Goal: Find contact information: Find contact information

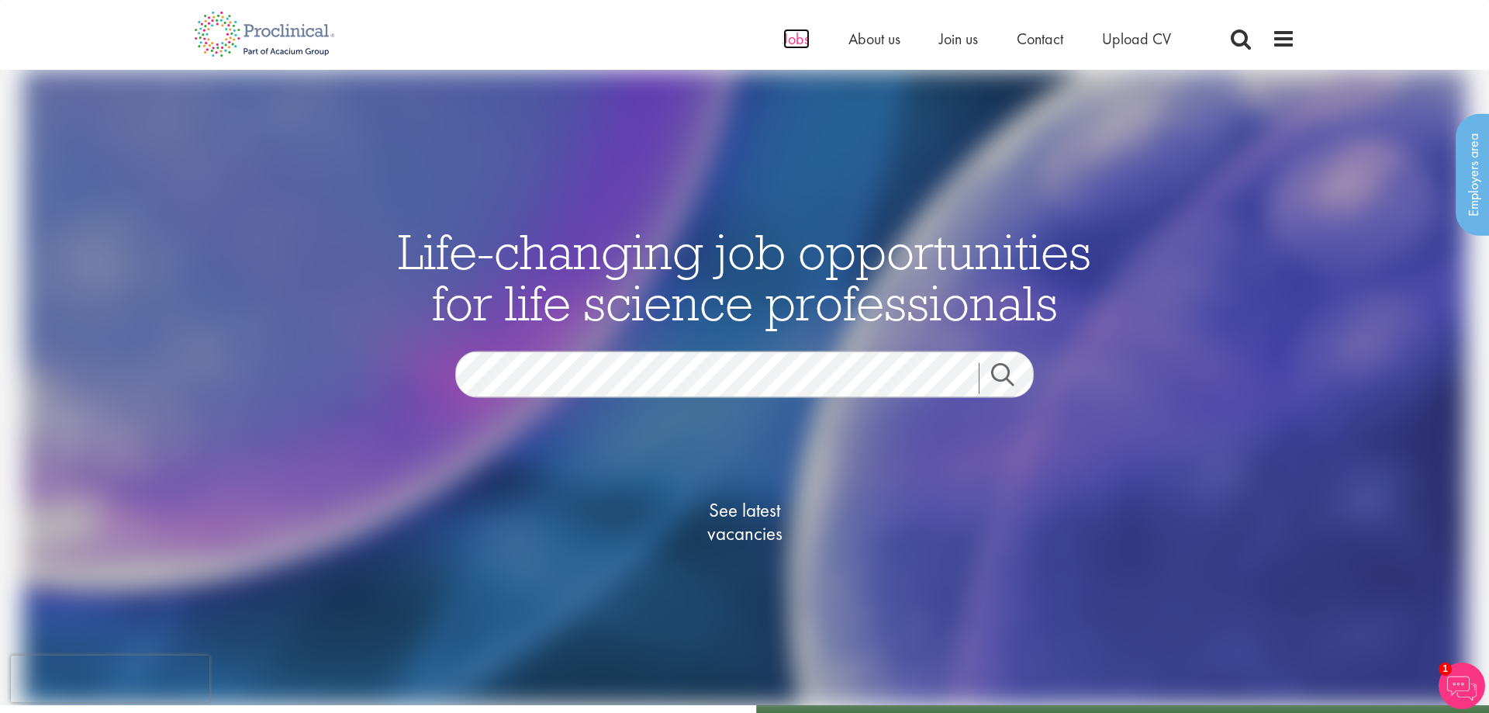
click at [794, 40] on span "Jobs" at bounding box center [796, 39] width 26 height 20
click at [881, 42] on span "About us" at bounding box center [874, 39] width 52 height 20
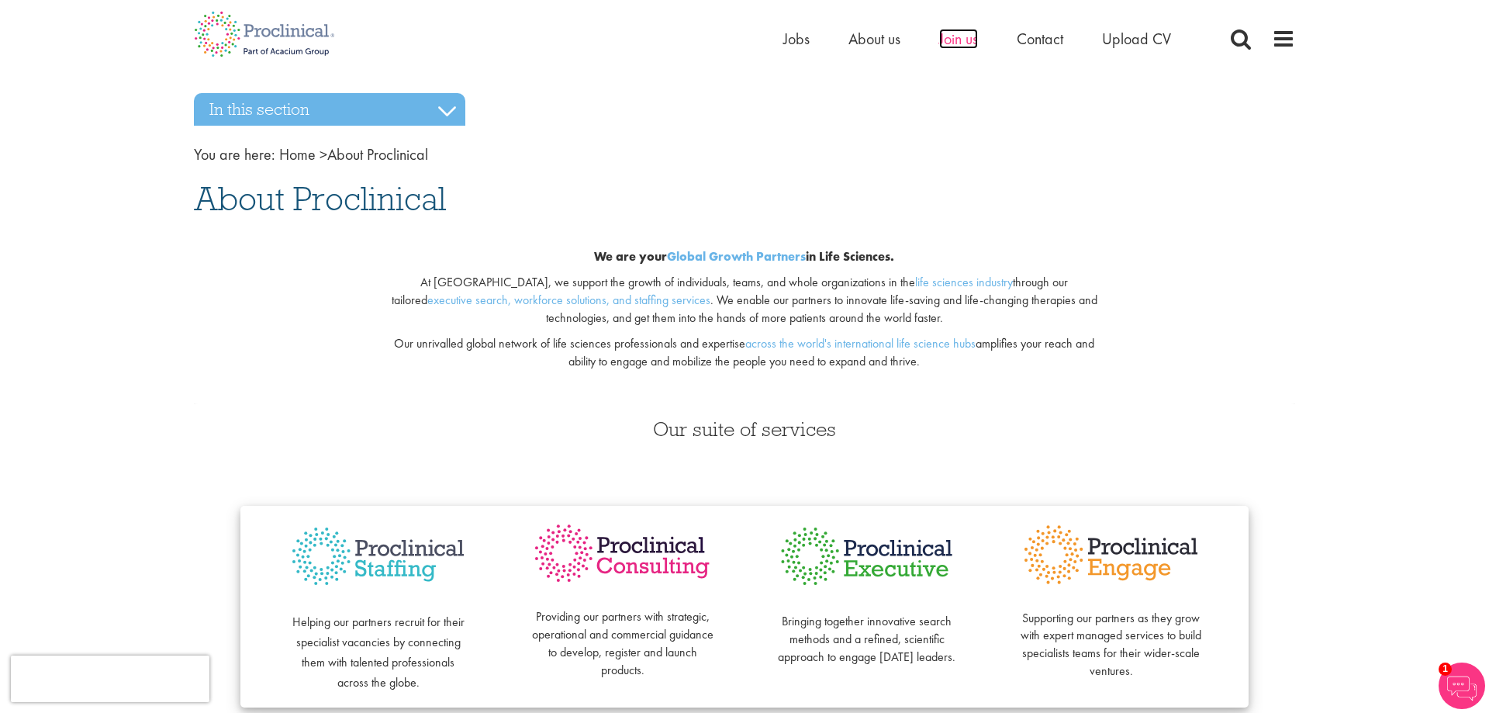
click at [971, 42] on span "Join us" at bounding box center [958, 39] width 39 height 20
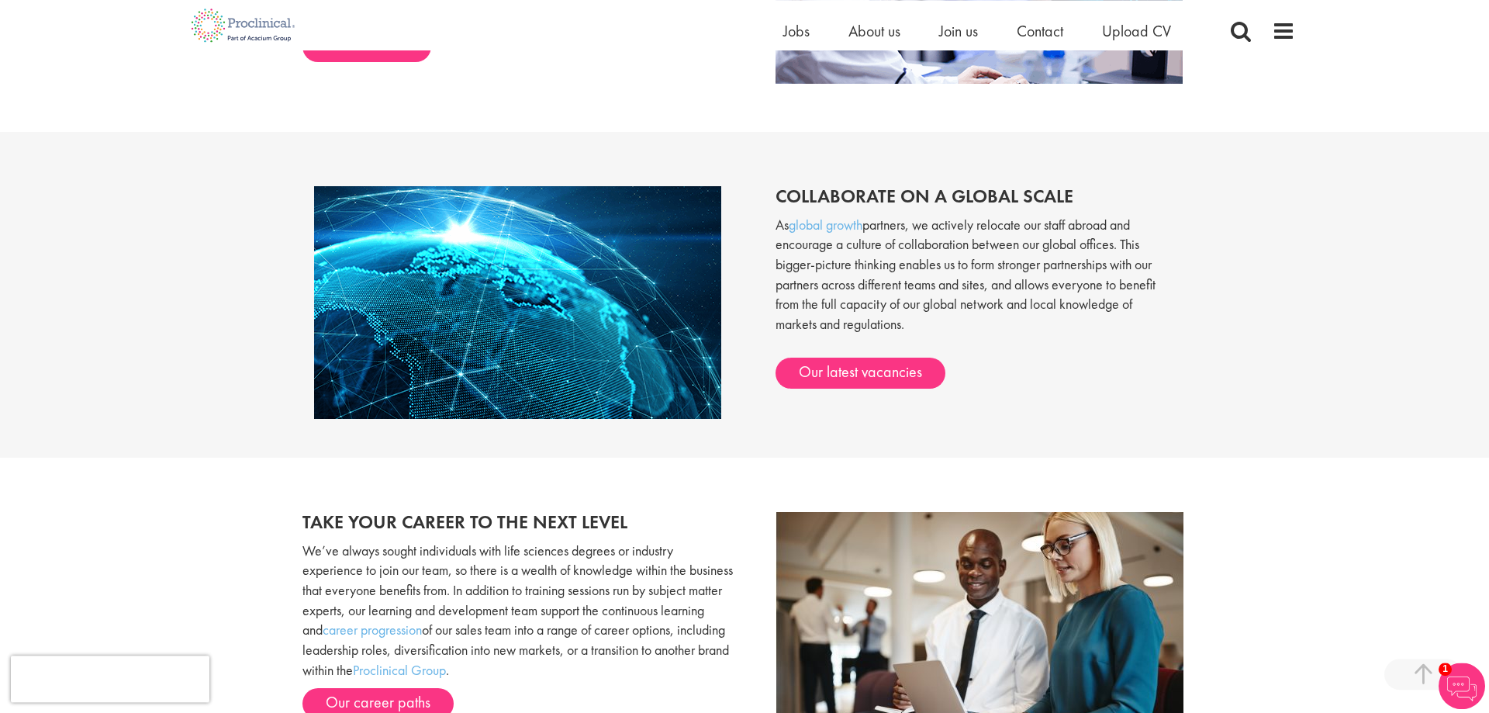
scroll to position [1220, 0]
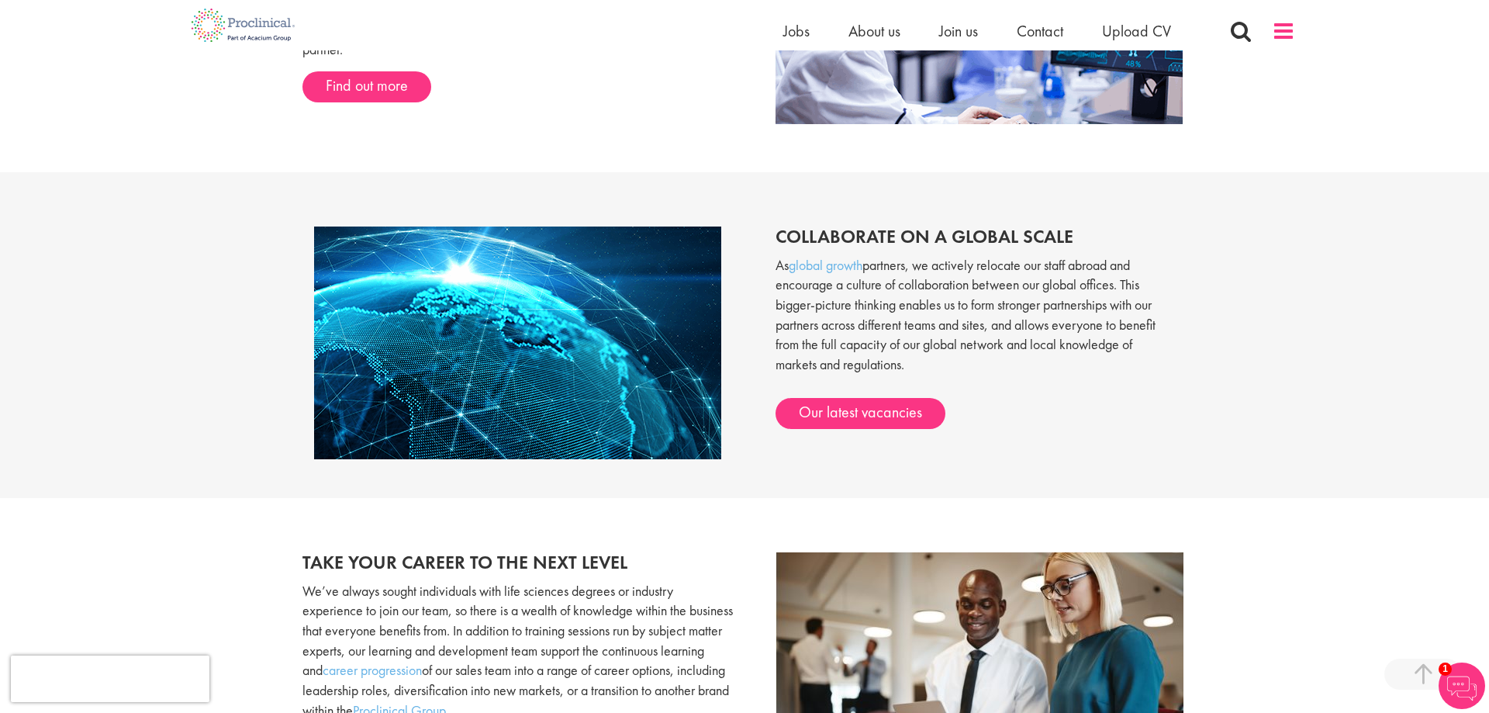
click at [1290, 40] on span at bounding box center [1283, 30] width 23 height 23
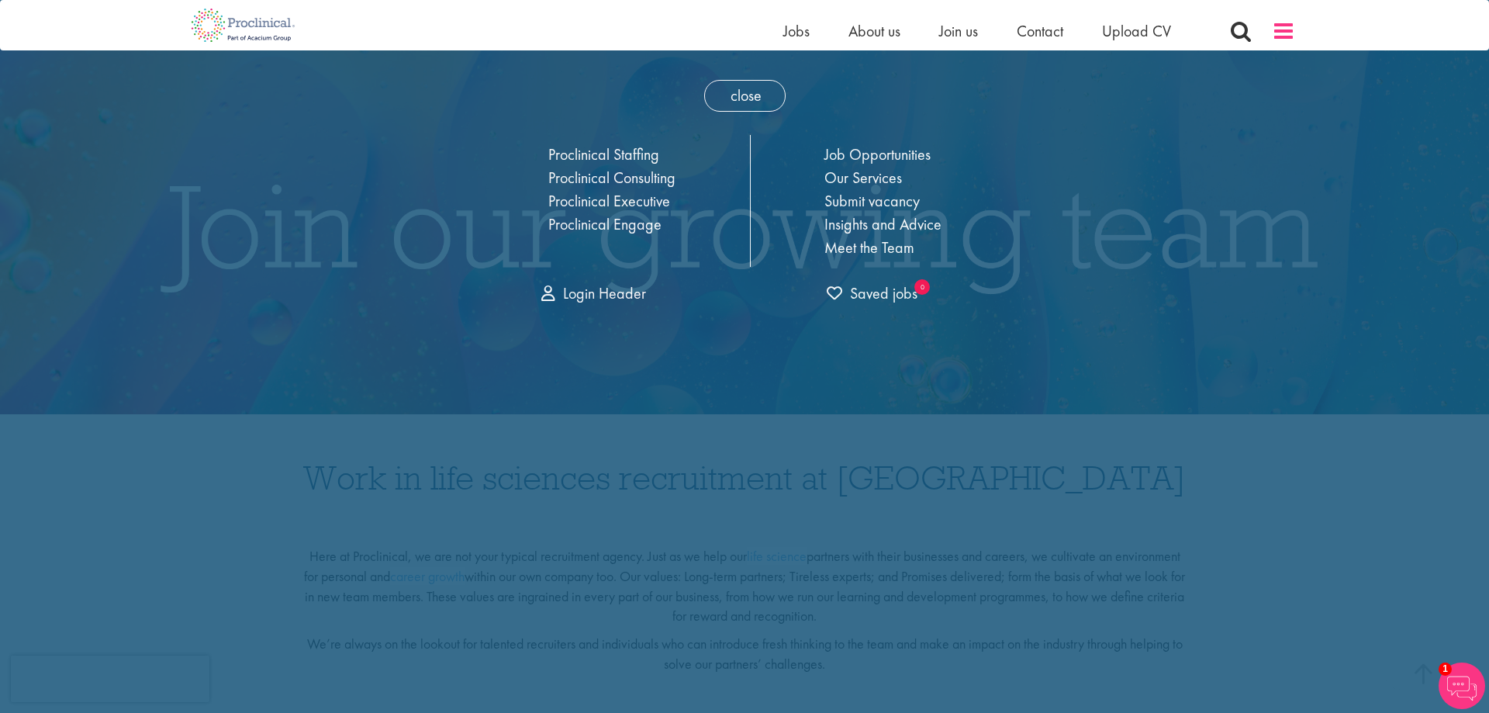
scroll to position [0, 0]
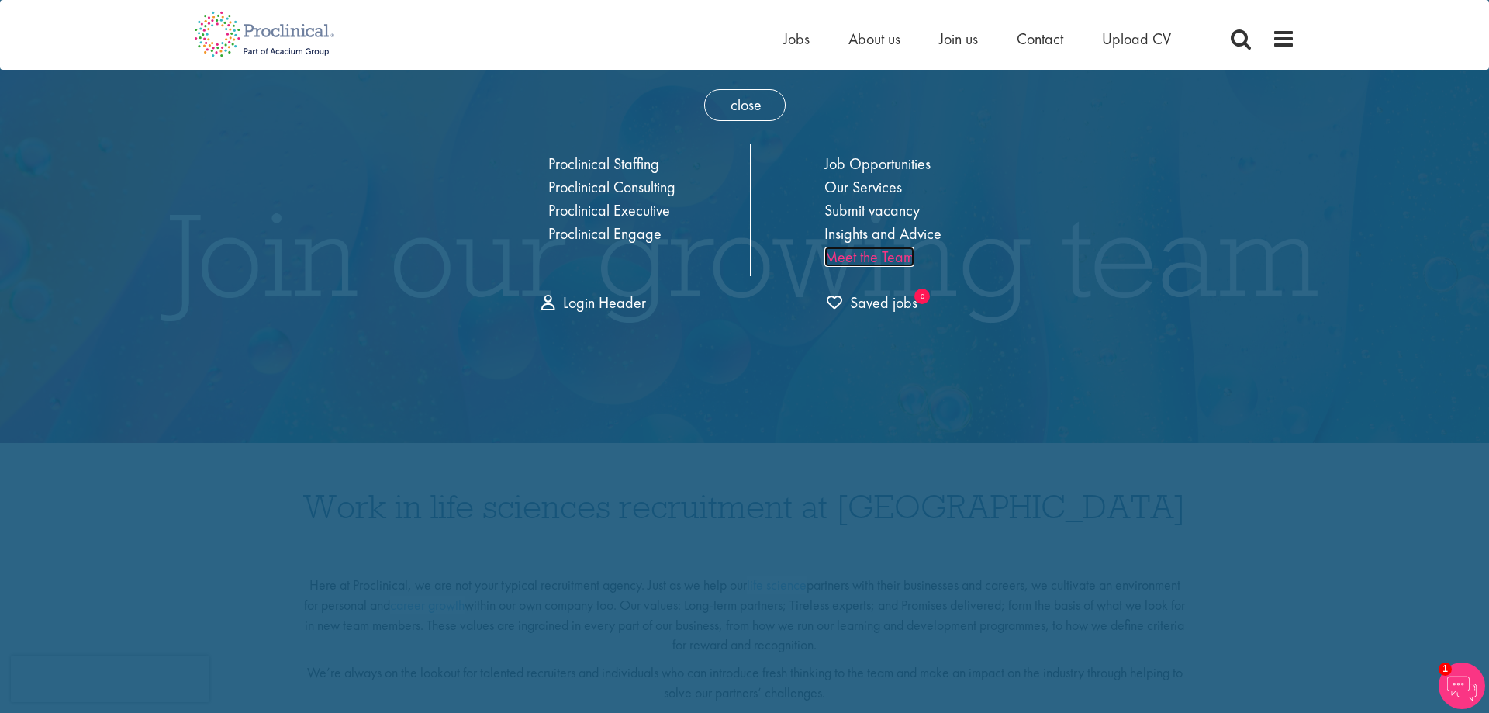
click at [851, 257] on link "Meet the Team" at bounding box center [869, 257] width 90 height 20
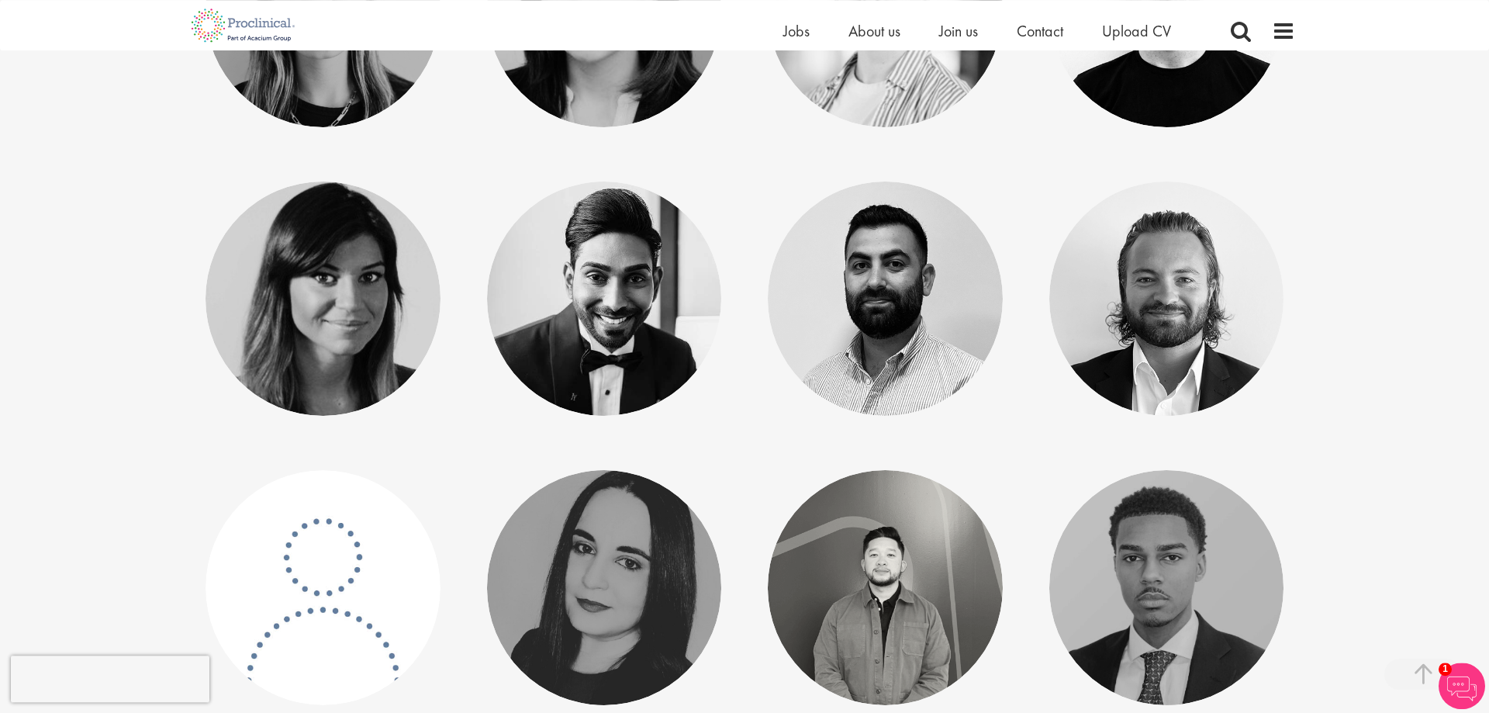
scroll to position [2372, 0]
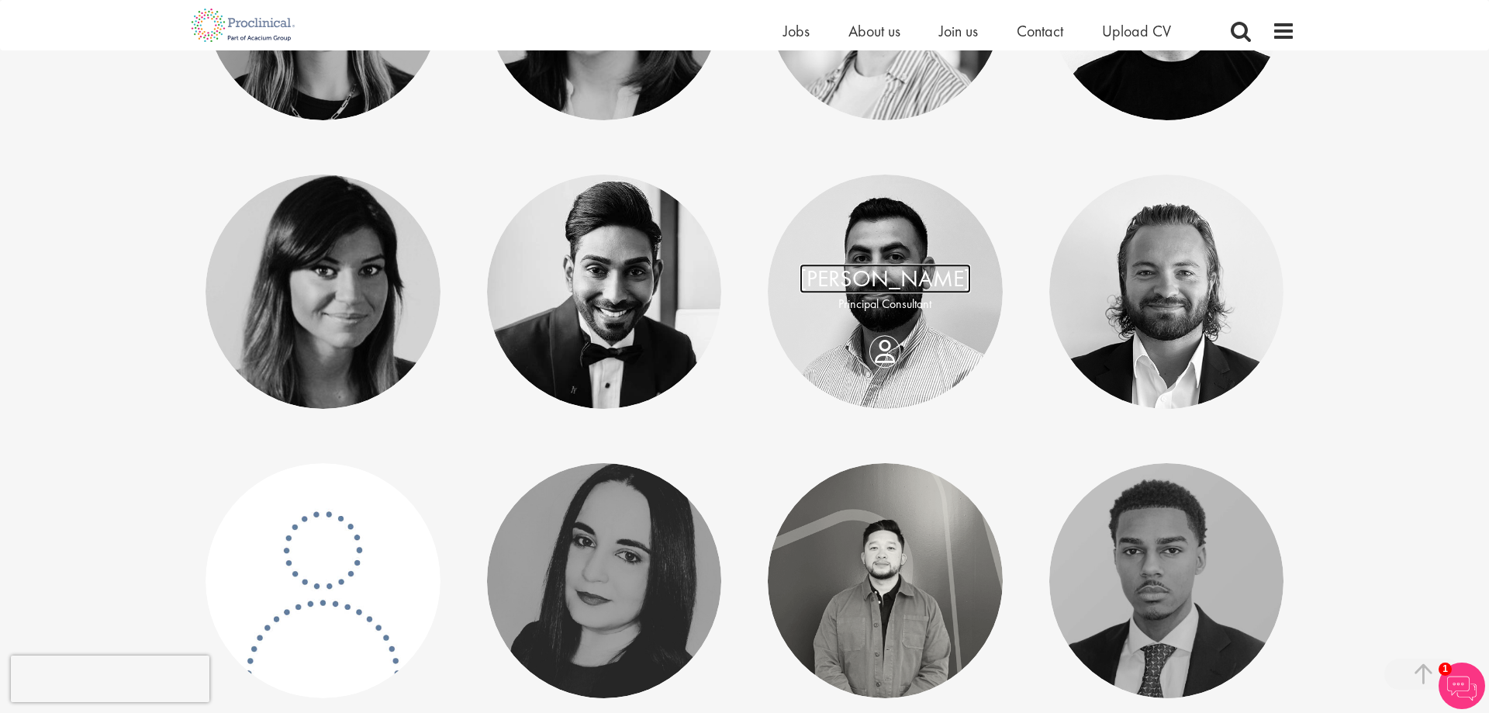
click at [897, 289] on link "David May" at bounding box center [884, 278] width 171 height 29
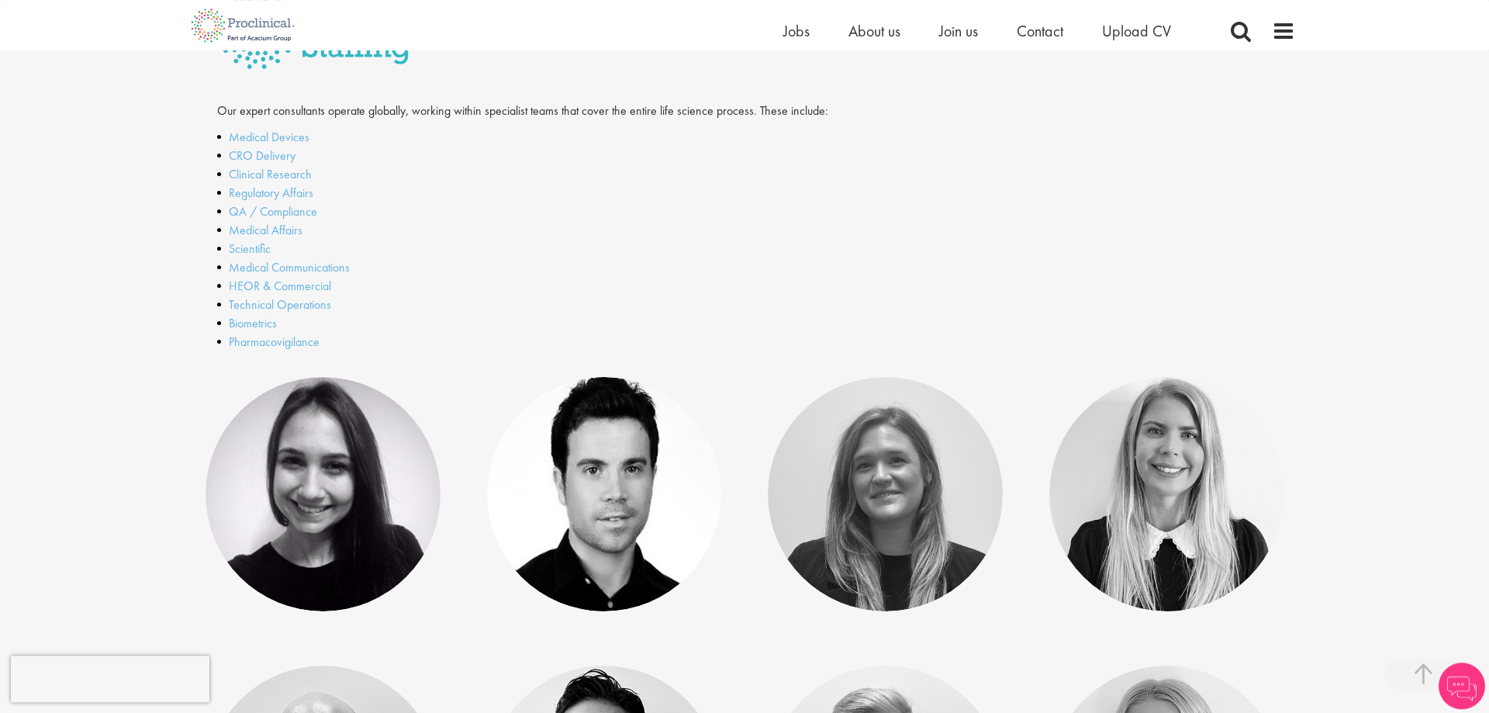
scroll to position [527, 0]
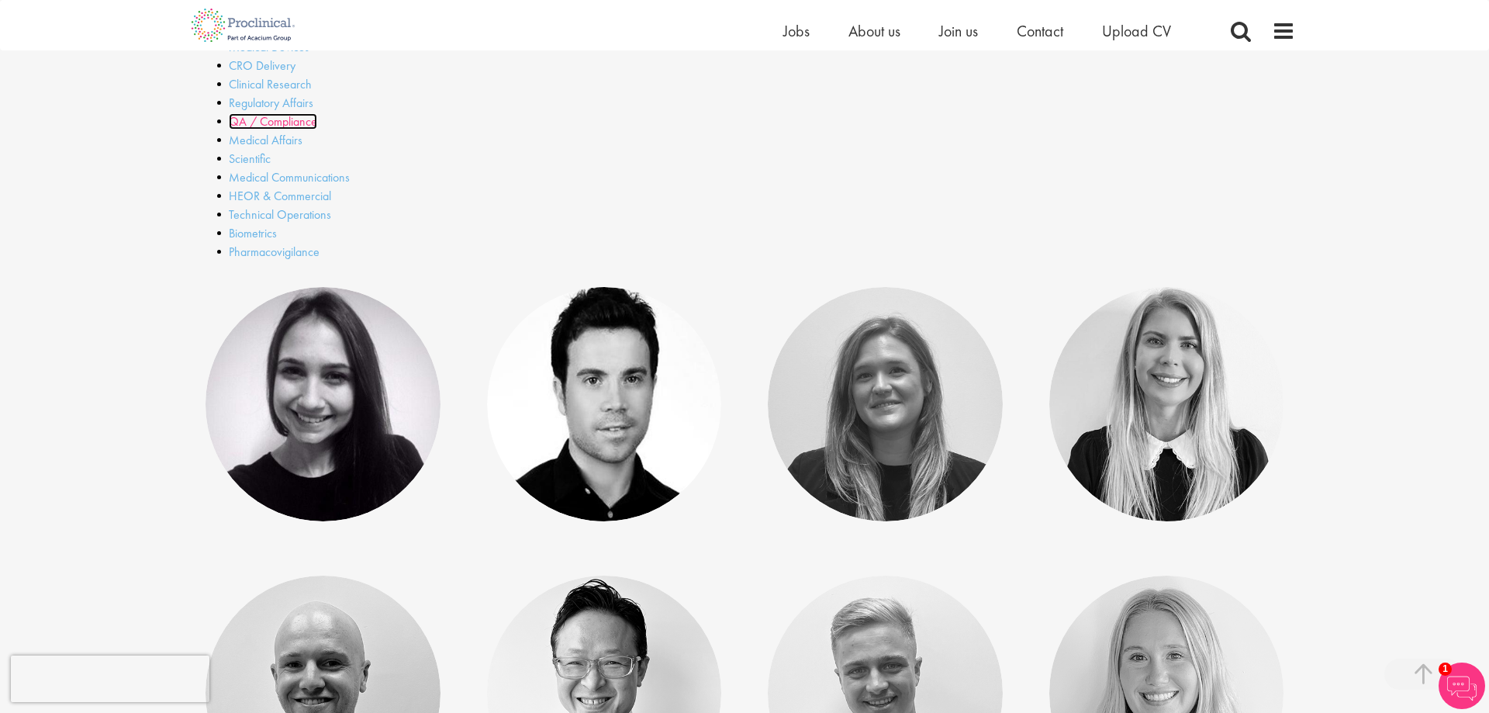
click at [248, 125] on link "QA / Compliance" at bounding box center [273, 121] width 88 height 16
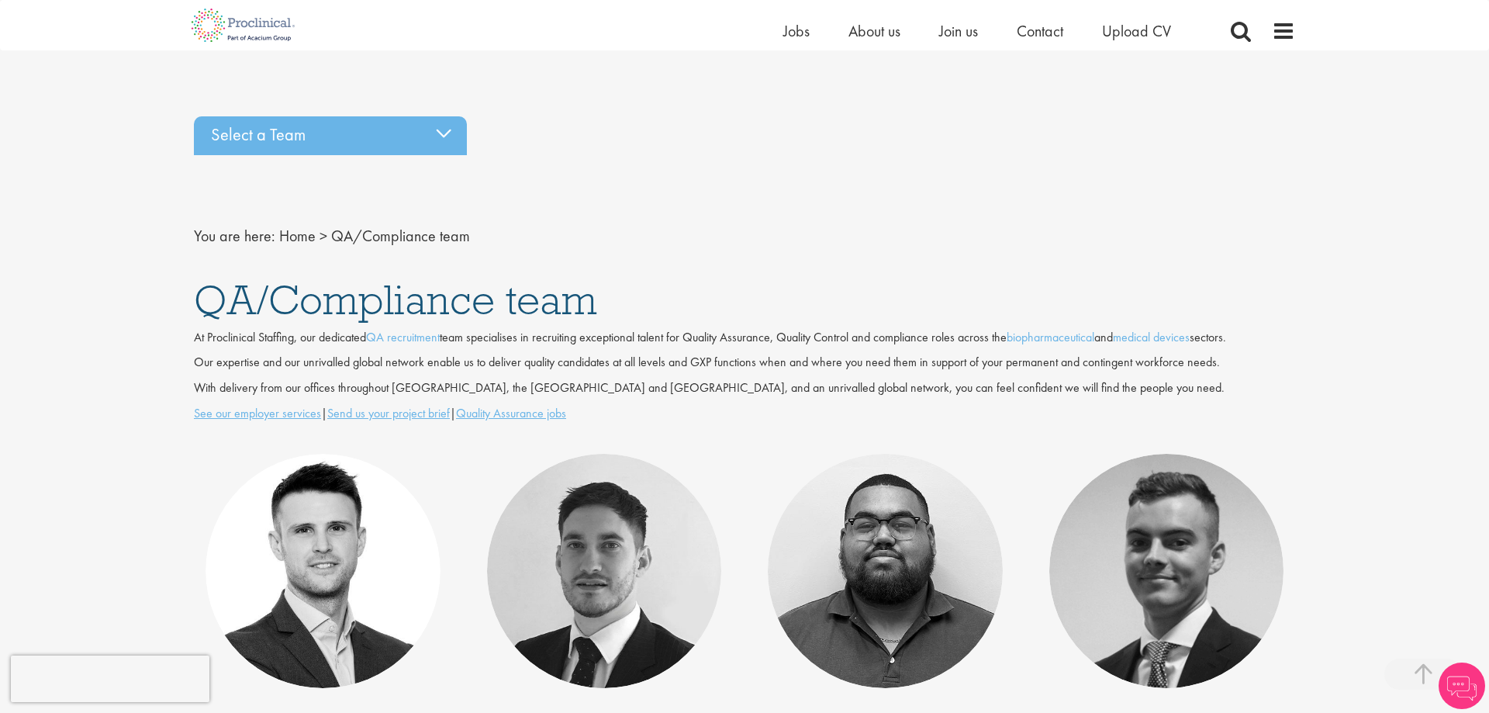
scroll to position [264, 0]
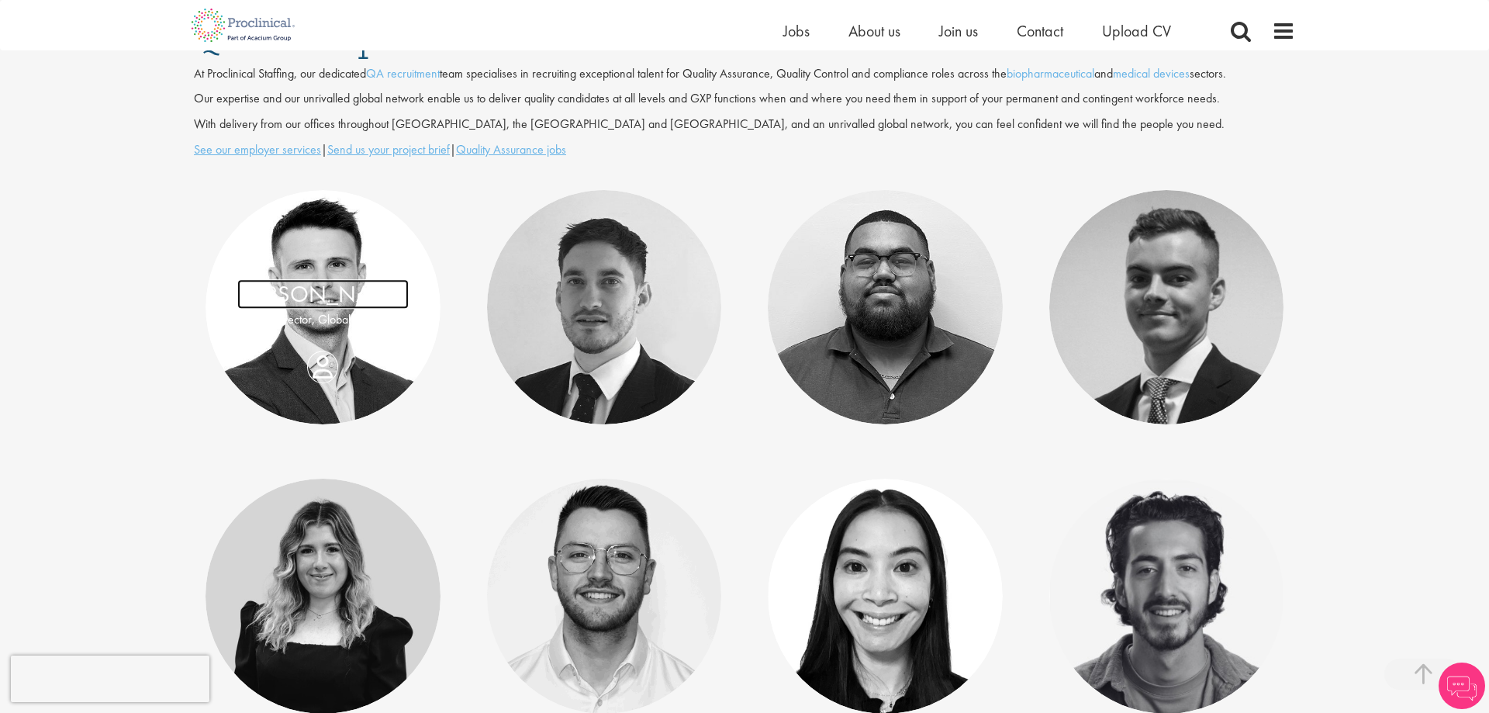
click at [306, 298] on link "[PERSON_NAME]" at bounding box center [322, 293] width 171 height 29
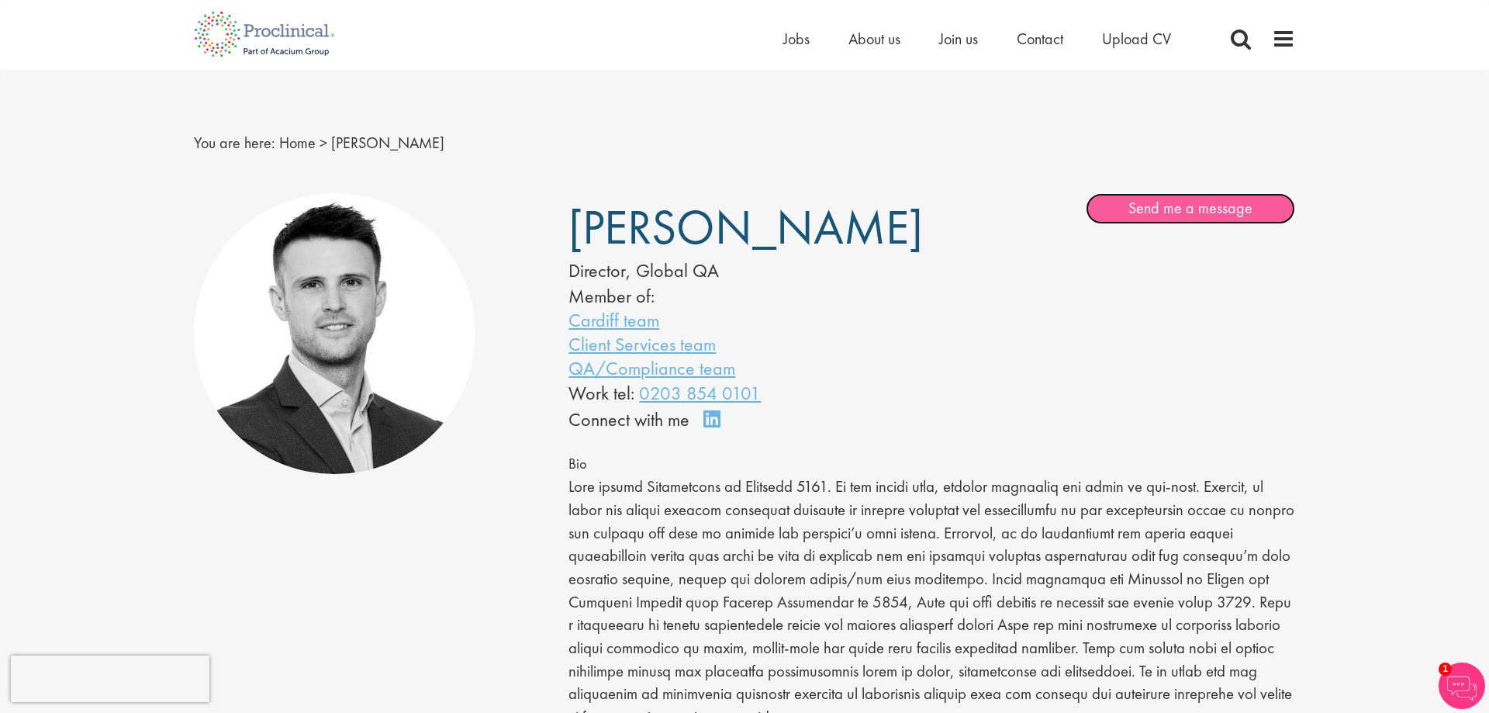
click at [1153, 209] on link "Send me a message" at bounding box center [1189, 208] width 209 height 31
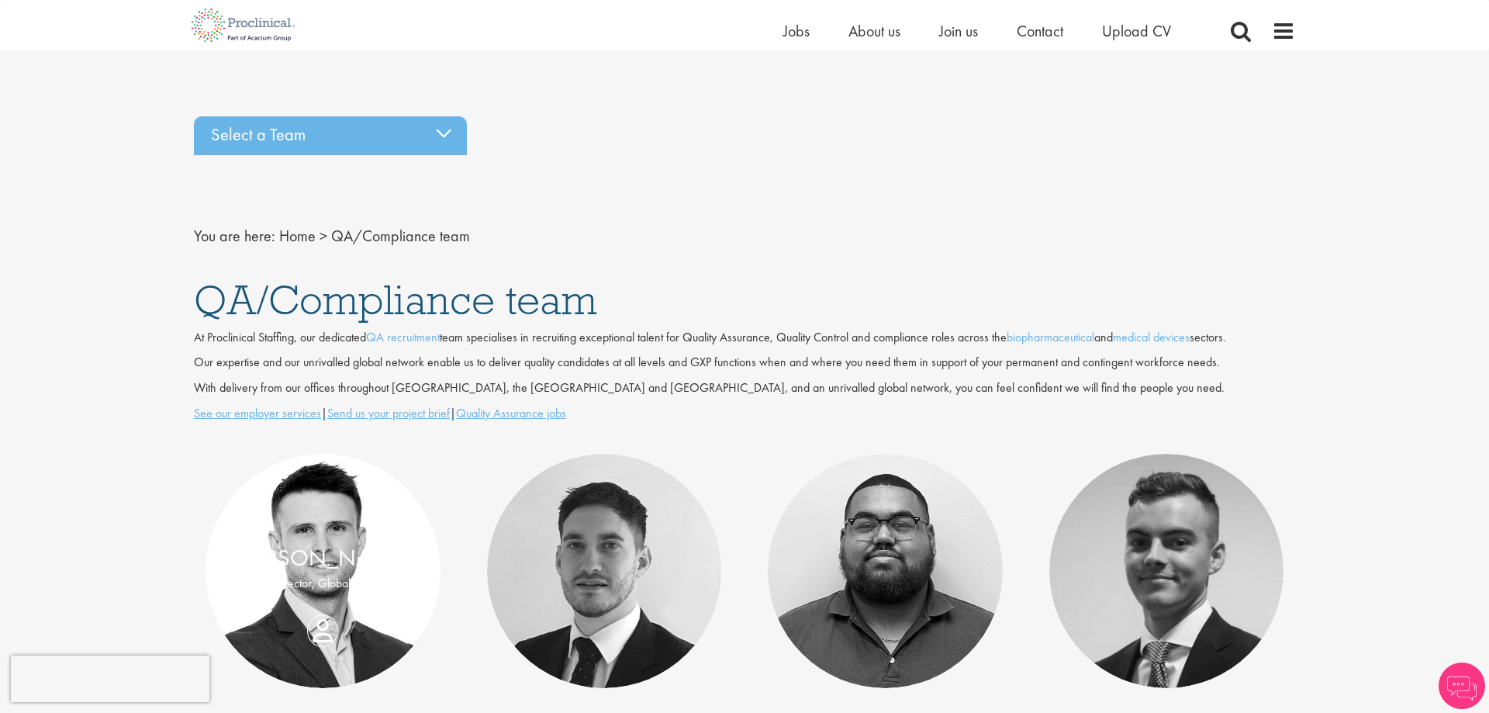
scroll to position [264, 0]
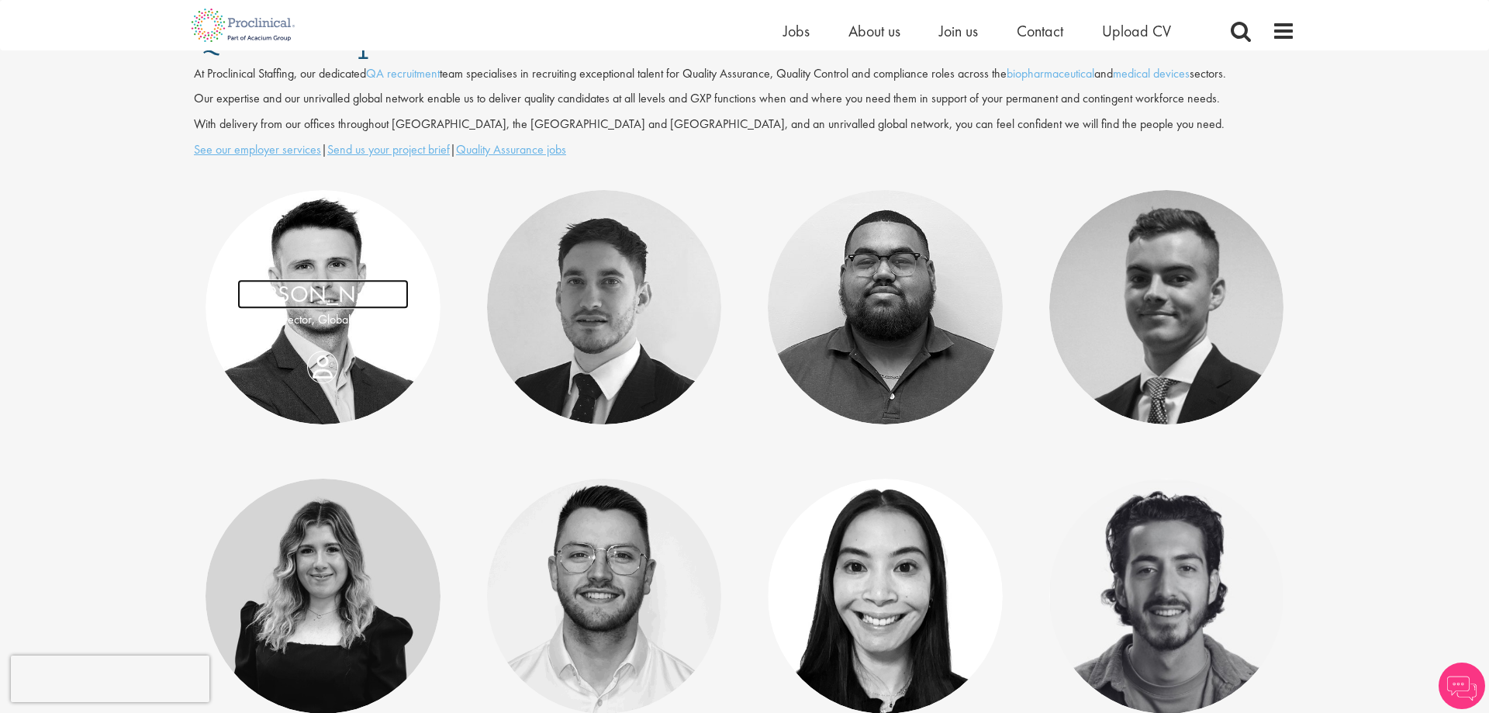
click at [332, 308] on link "[PERSON_NAME]" at bounding box center [322, 293] width 171 height 29
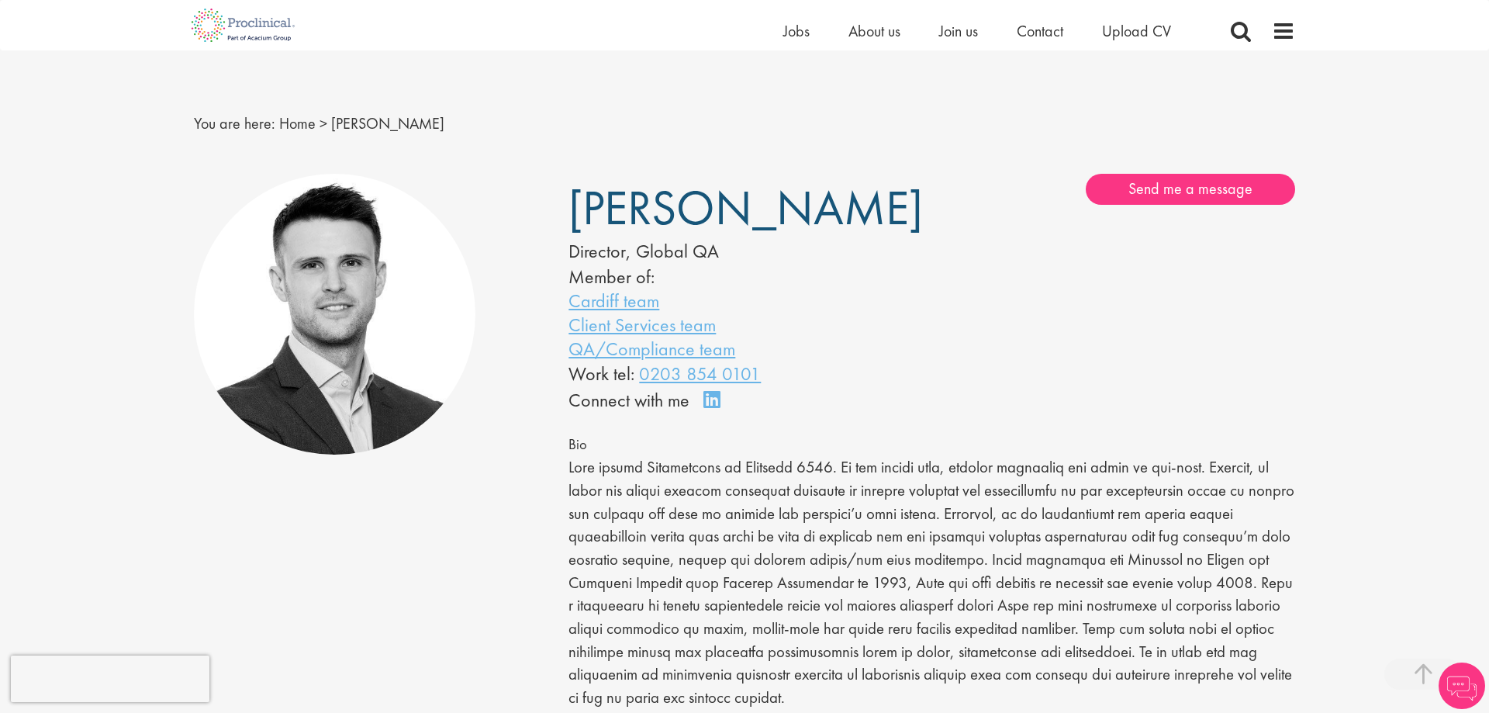
scroll to position [264, 0]
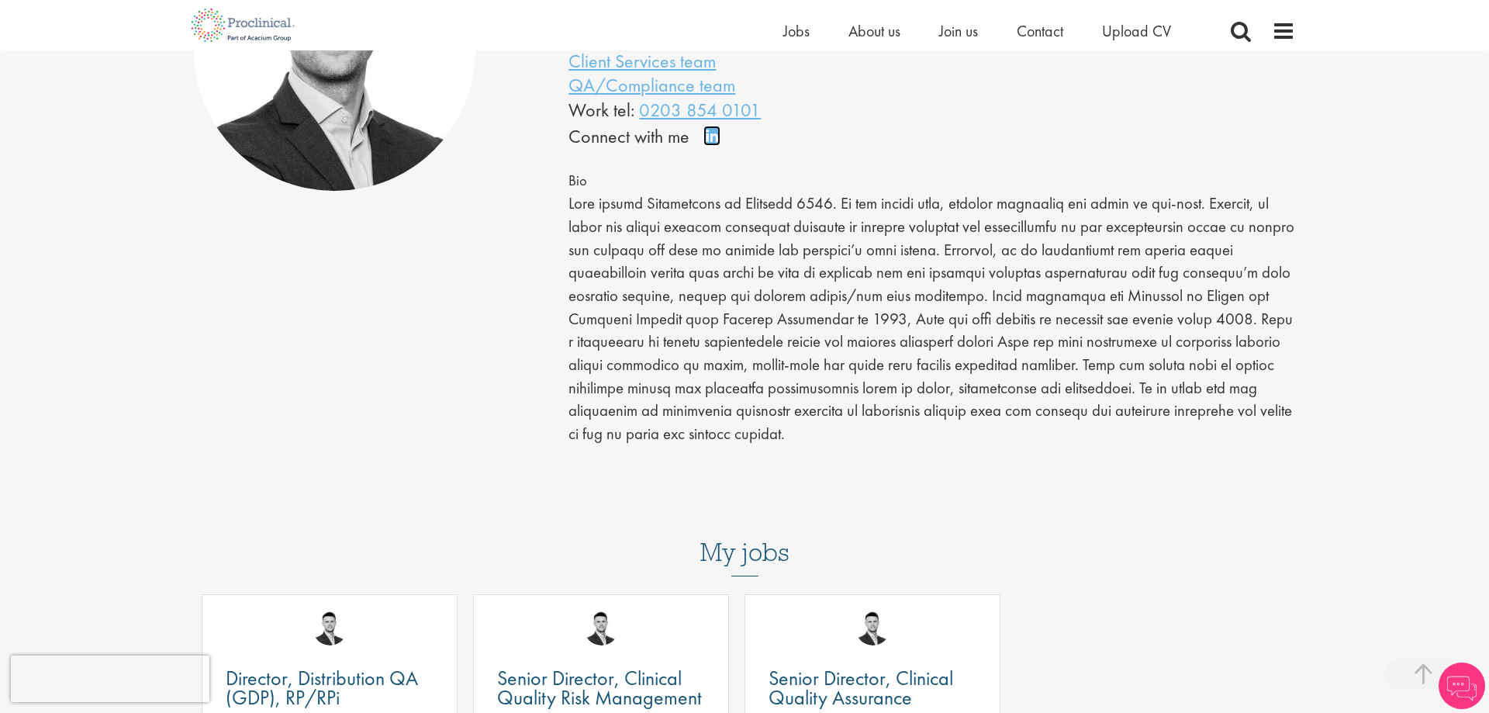
click at [708, 143] on link "Connect on LinkedIn" at bounding box center [716, 143] width 27 height 0
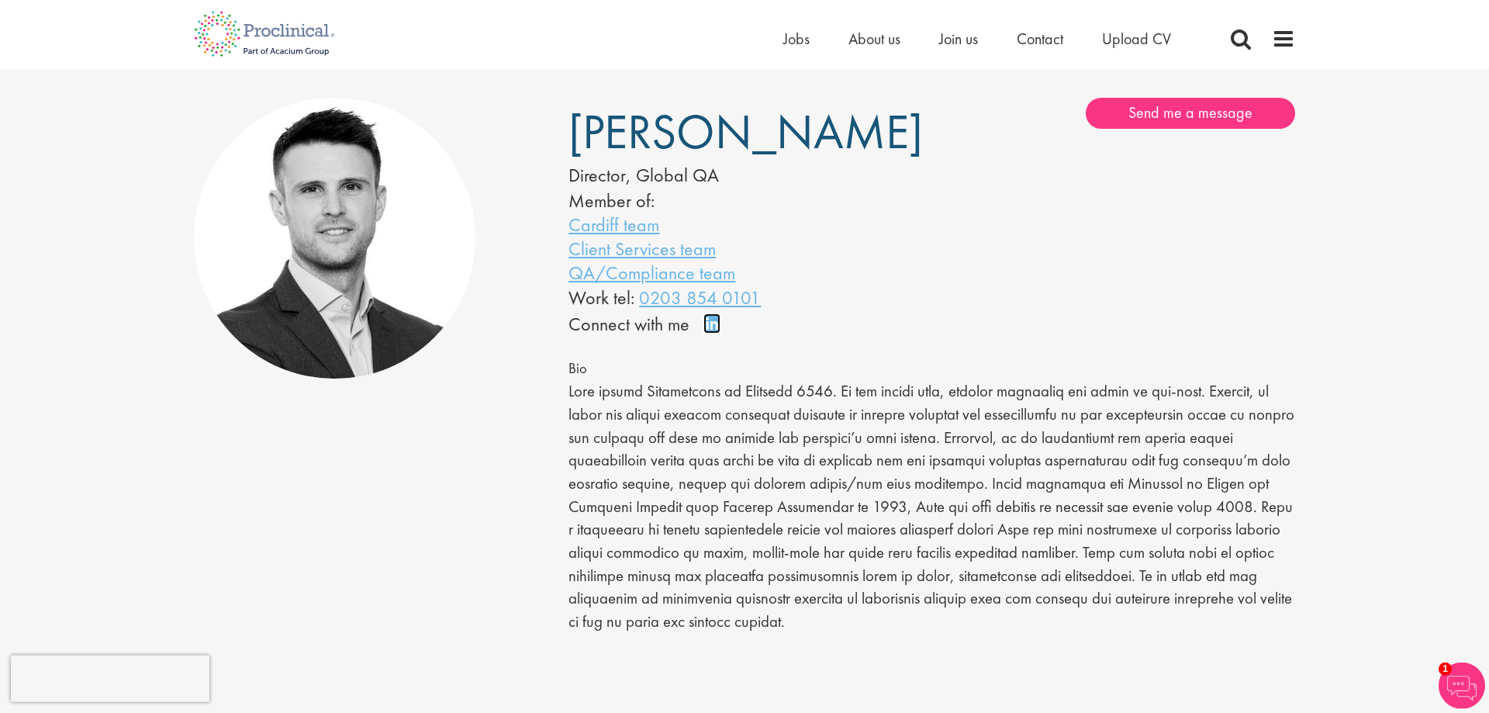
scroll to position [0, 0]
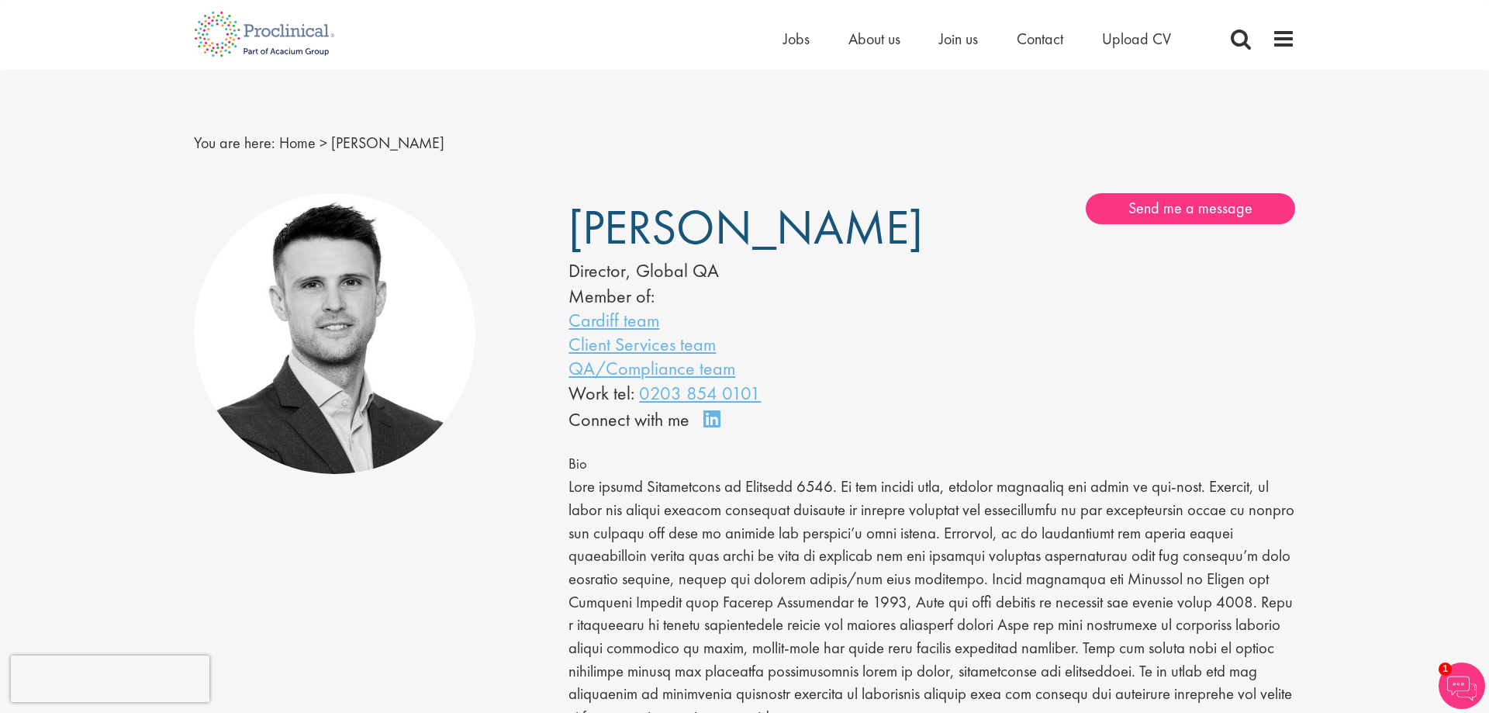
drag, startPoint x: 571, startPoint y: 225, endPoint x: 861, endPoint y: 227, distance: 289.2
click at [861, 227] on span "[PERSON_NAME]" at bounding box center [745, 227] width 354 height 62
copy span "[PERSON_NAME]"
